Goal: Transaction & Acquisition: Obtain resource

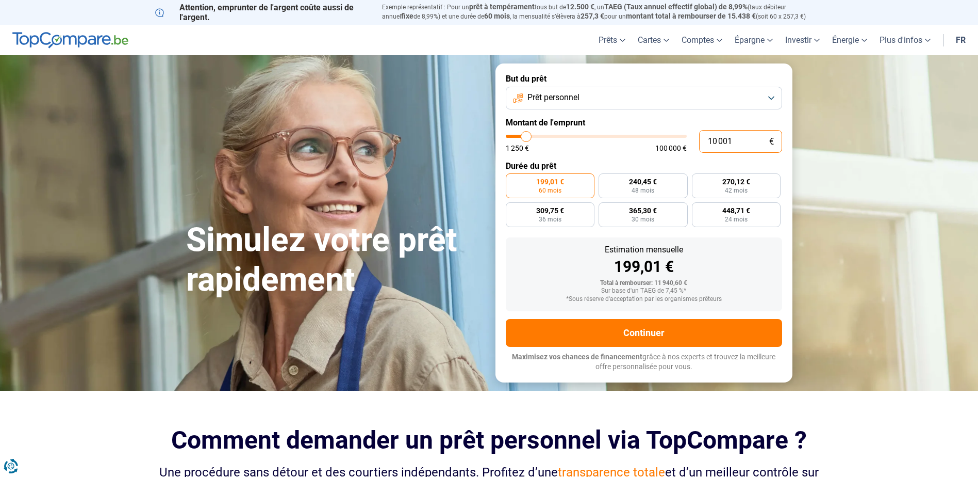
drag, startPoint x: 748, startPoint y: 142, endPoint x: 674, endPoint y: 145, distance: 74.9
click at [674, 145] on div "10 001 € 1 250 € 100 000 €" at bounding box center [644, 141] width 276 height 23
type input "2"
type input "1250"
type input "20"
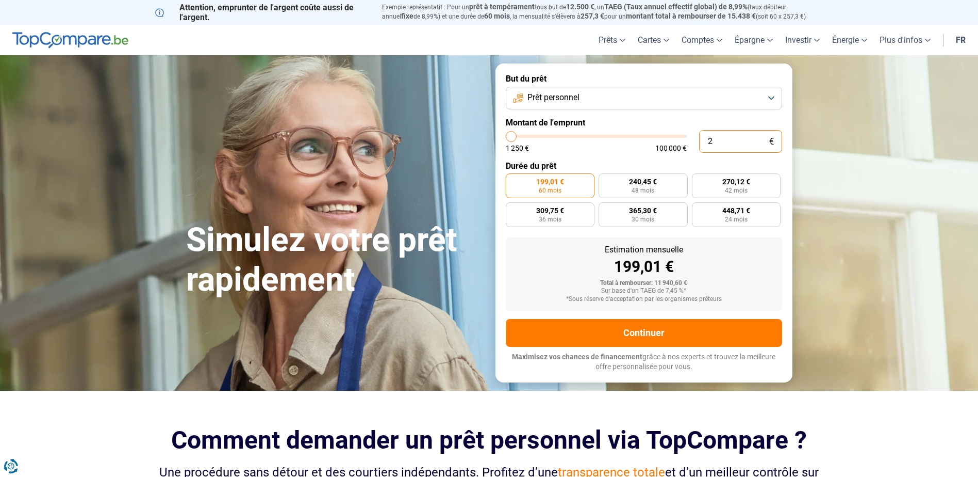
type input "1250"
type input "200"
type input "1250"
type input "2 000"
type input "2000"
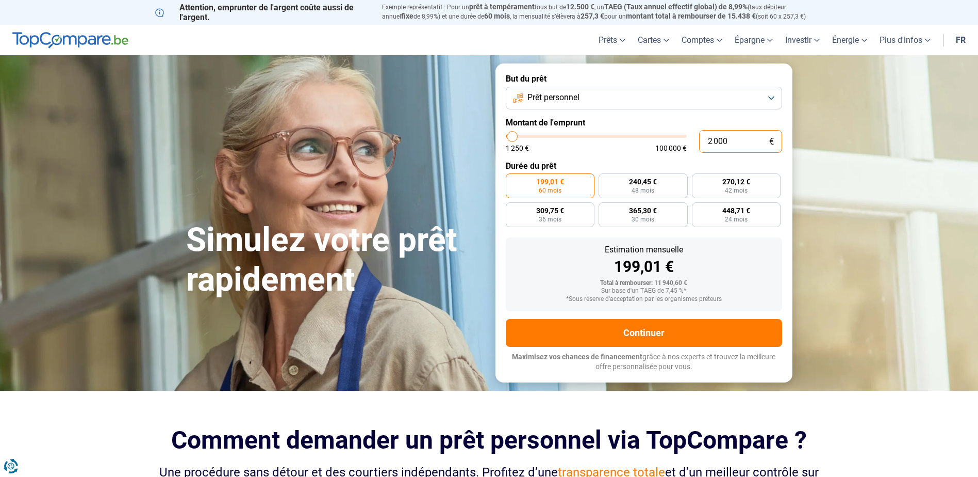
type input "20 000"
type input "20000"
type input "20 000"
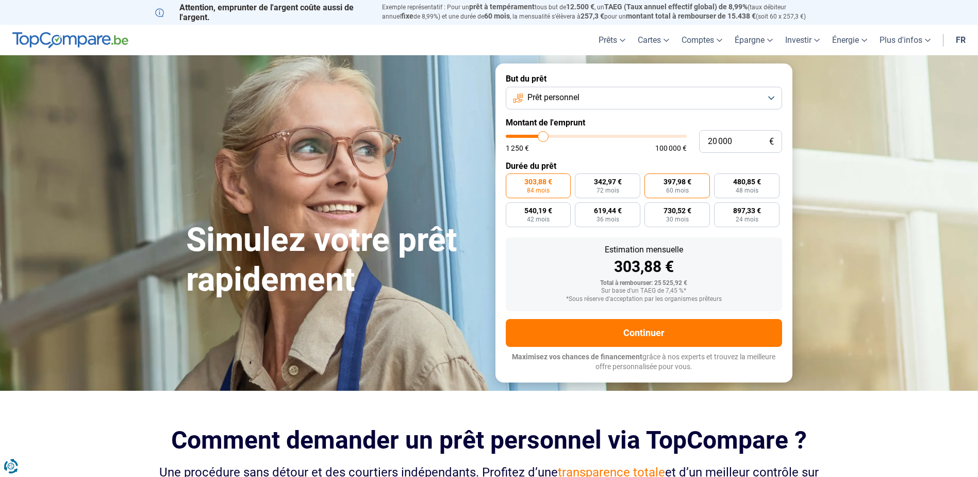
click at [667, 176] on label "397,98 € 60 mois" at bounding box center [678, 185] width 66 height 25
click at [651, 176] on input "397,98 € 60 mois" at bounding box center [648, 176] width 7 height 7
radio input "true"
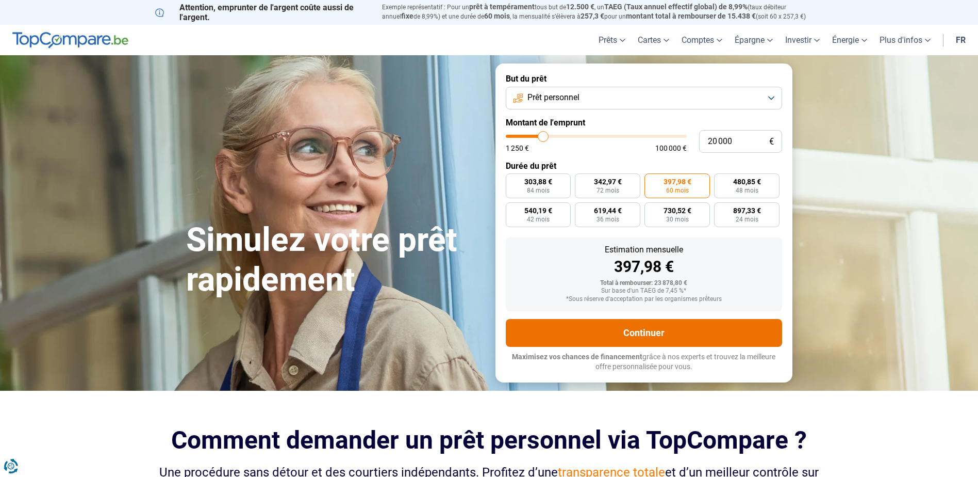
click at [669, 334] on button "Continuer" at bounding box center [644, 333] width 276 height 28
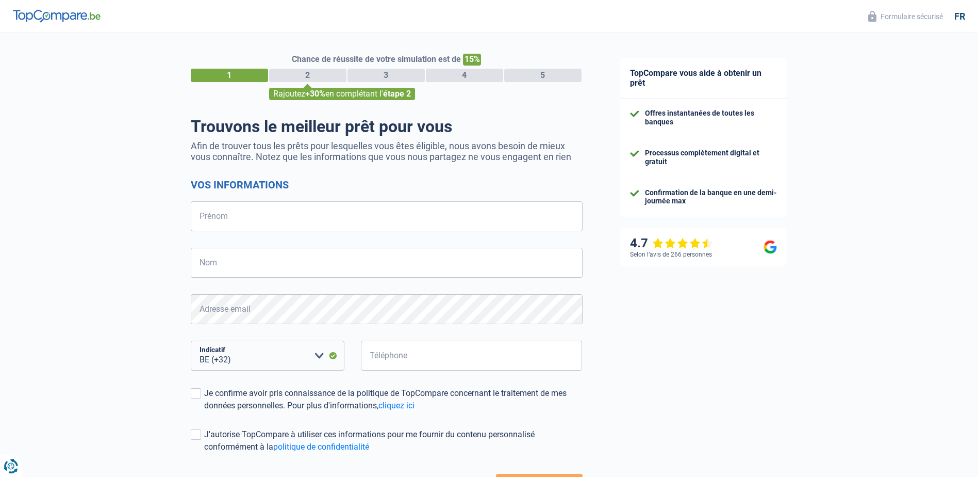
select select "32"
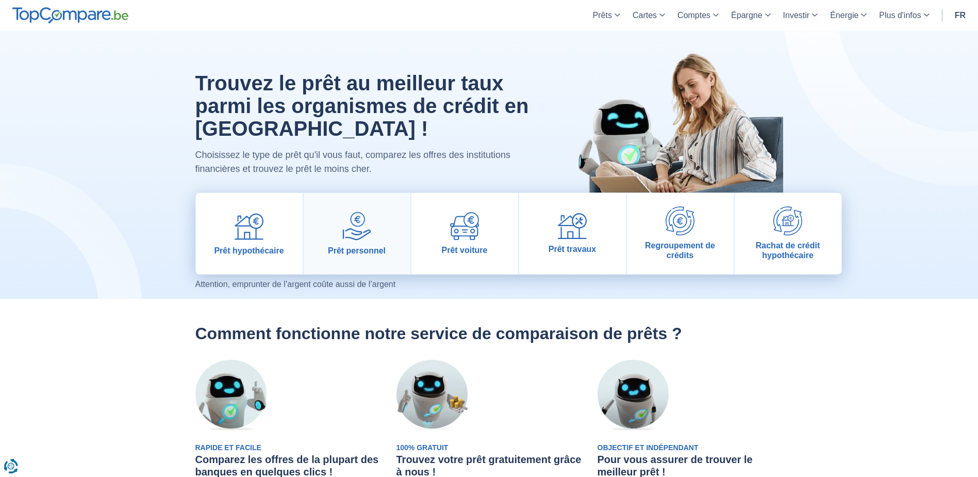
click at [375, 246] on span "Prêt personnel" at bounding box center [357, 251] width 58 height 10
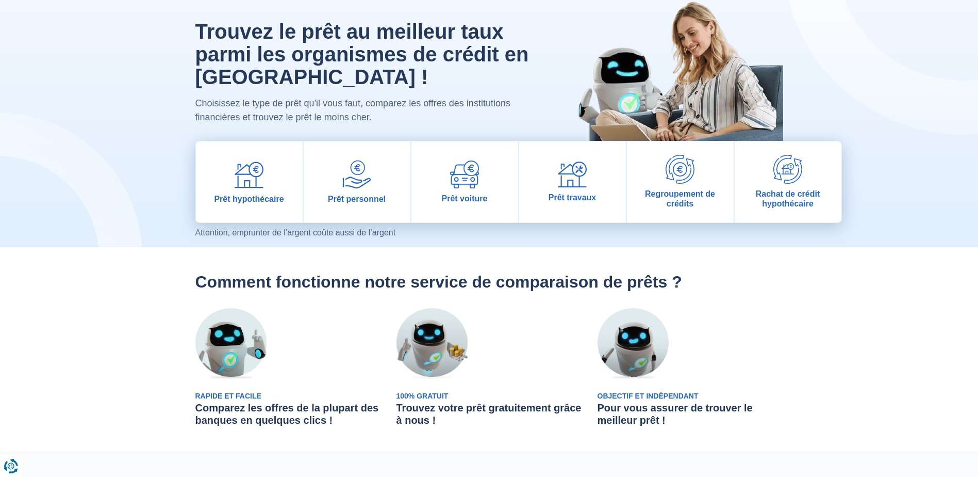
scroll to position [155, 0]
